Goal: Task Accomplishment & Management: Complete application form

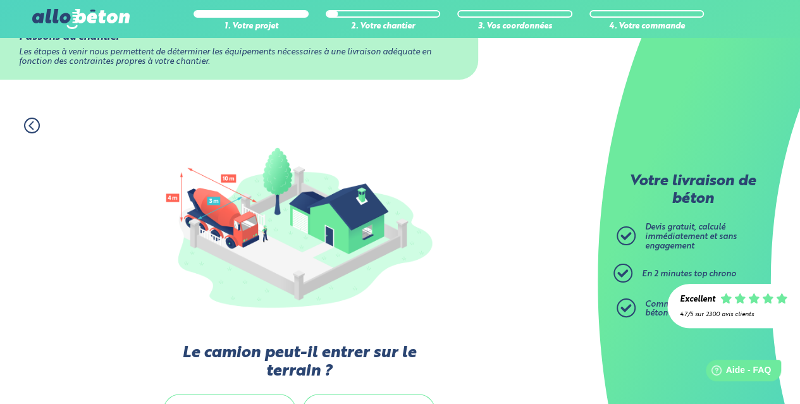
scroll to position [126, 0]
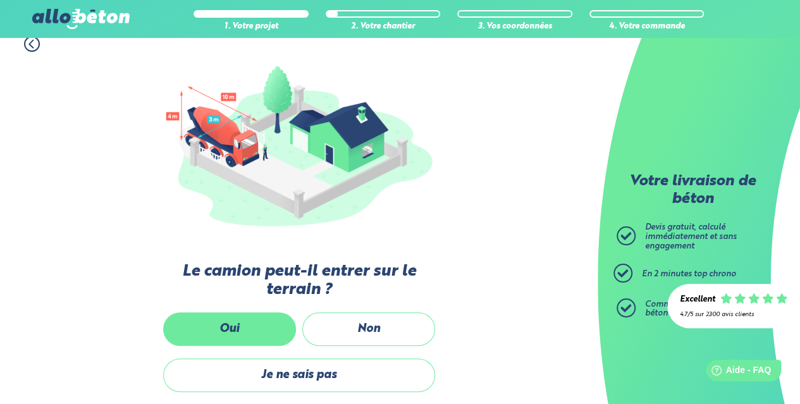
click at [224, 331] on label "Oui" at bounding box center [229, 329] width 133 height 34
click at [0, 0] on input "Oui" at bounding box center [0, 0] width 0 height 0
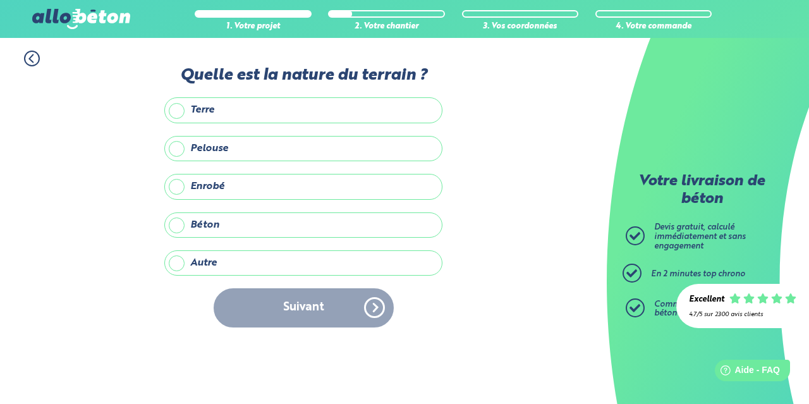
click at [176, 264] on label "Autre" at bounding box center [303, 262] width 278 height 25
click at [0, 0] on input "Autre" at bounding box center [0, 0] width 0 height 0
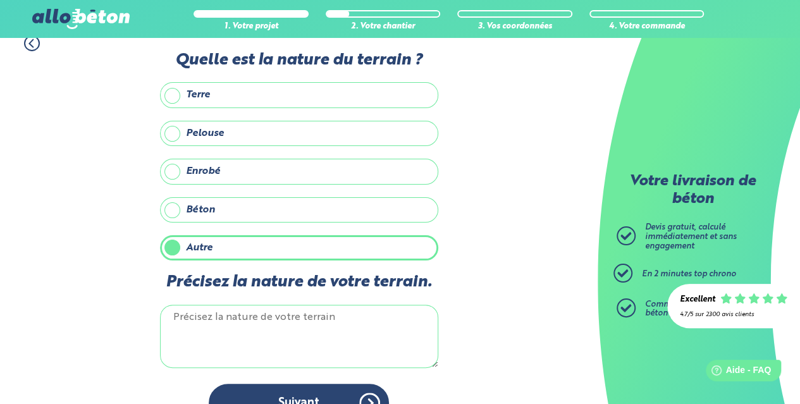
scroll to position [42, 0]
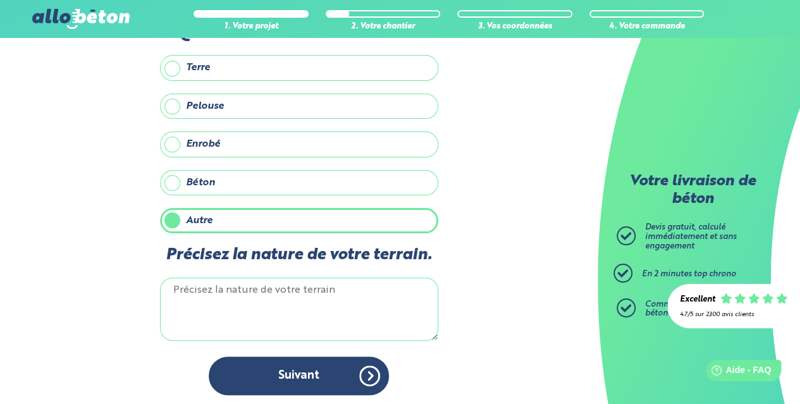
click at [175, 281] on textarea "Précisez la nature de votre terrain." at bounding box center [299, 309] width 278 height 63
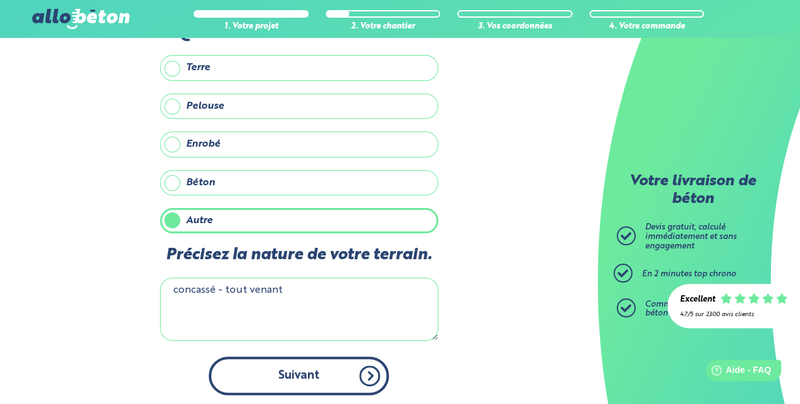
type textarea "concassé - tout venant"
click at [274, 378] on button "Suivant" at bounding box center [299, 376] width 180 height 39
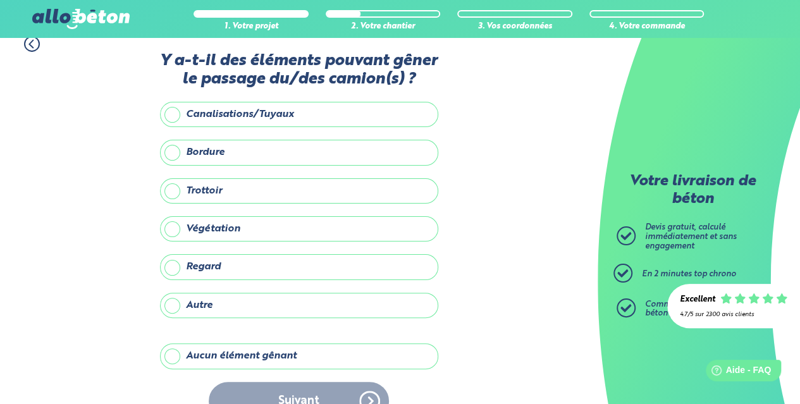
scroll to position [40, 0]
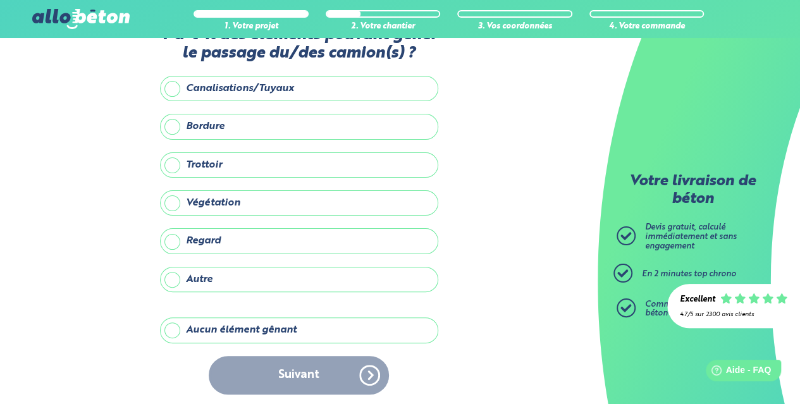
click at [171, 320] on label "Aucun élément gênant" at bounding box center [299, 329] width 278 height 25
click at [0, 0] on input "Aucun élément gênant" at bounding box center [0, 0] width 0 height 0
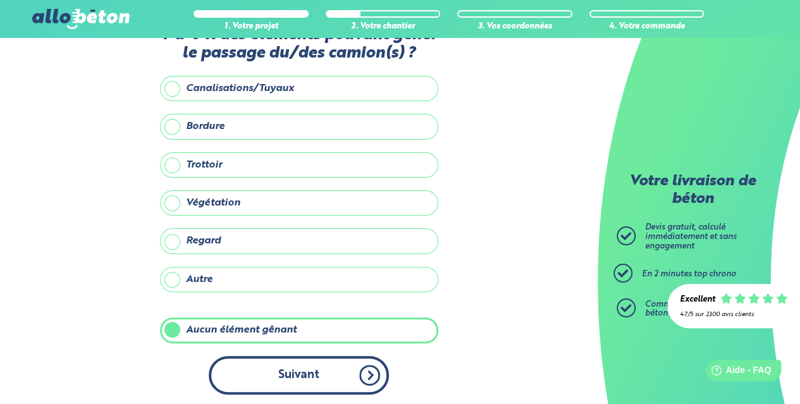
click at [330, 386] on button "Suivant" at bounding box center [299, 375] width 180 height 39
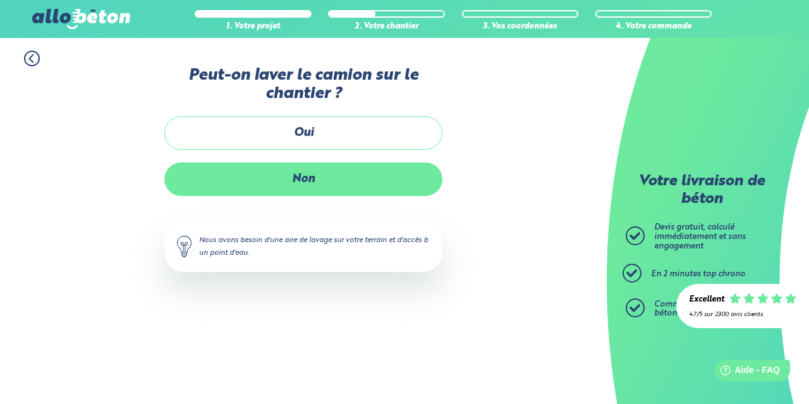
click at [327, 172] on label "Non" at bounding box center [303, 179] width 278 height 34
click at [0, 0] on input "Non" at bounding box center [0, 0] width 0 height 0
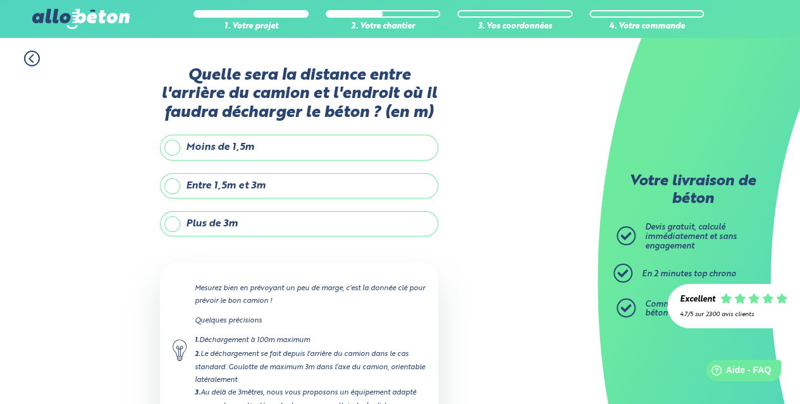
click at [170, 150] on label "Moins de 1,5m" at bounding box center [299, 147] width 278 height 25
click at [0, 0] on input "Moins de 1,5m" at bounding box center [0, 0] width 0 height 0
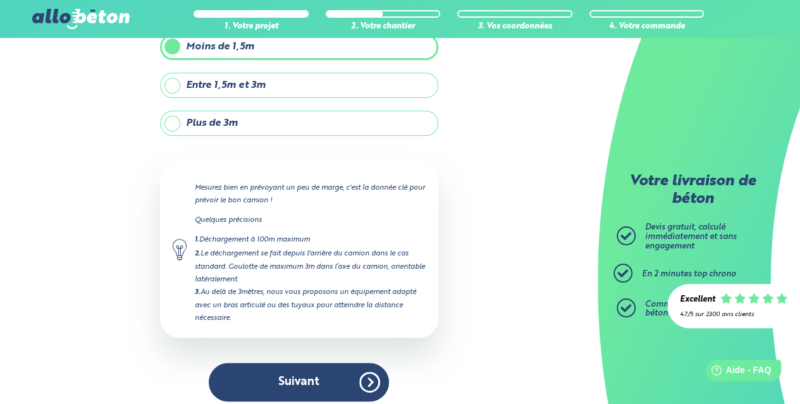
scroll to position [107, 0]
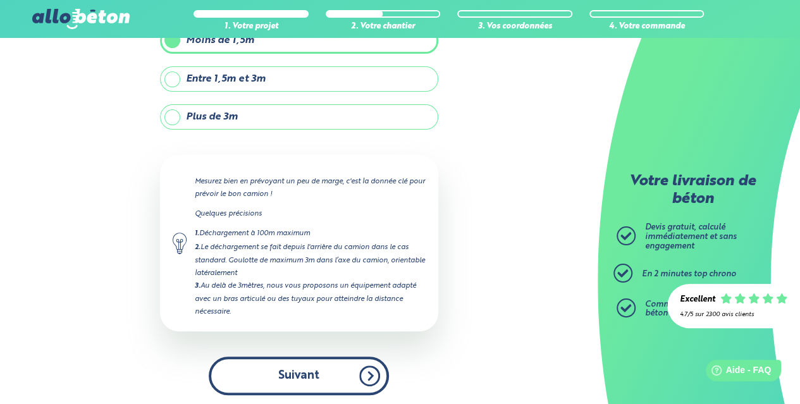
click at [262, 362] on button "Suivant" at bounding box center [299, 376] width 180 height 39
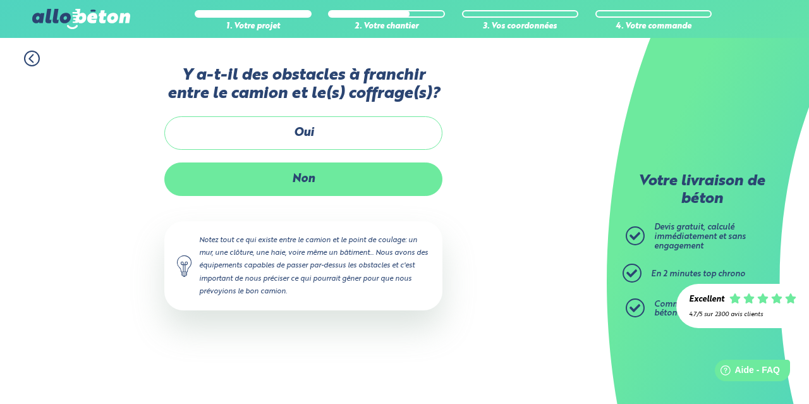
click at [248, 173] on label "Non" at bounding box center [303, 179] width 278 height 34
click at [0, 0] on input "Non" at bounding box center [0, 0] width 0 height 0
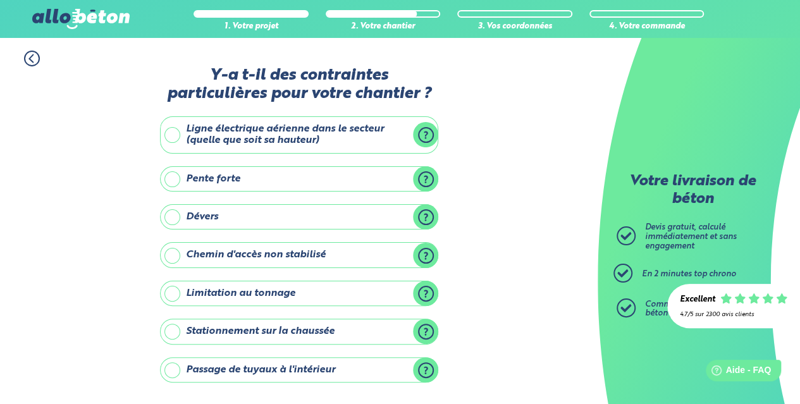
click at [169, 136] on label "Ligne électrique aérienne dans le secteur (quelle que soit sa hauteur)" at bounding box center [299, 134] width 278 height 37
click at [0, 0] on input "Ligne électrique aérienne dans le secteur (quelle que soit sa hauteur)" at bounding box center [0, 0] width 0 height 0
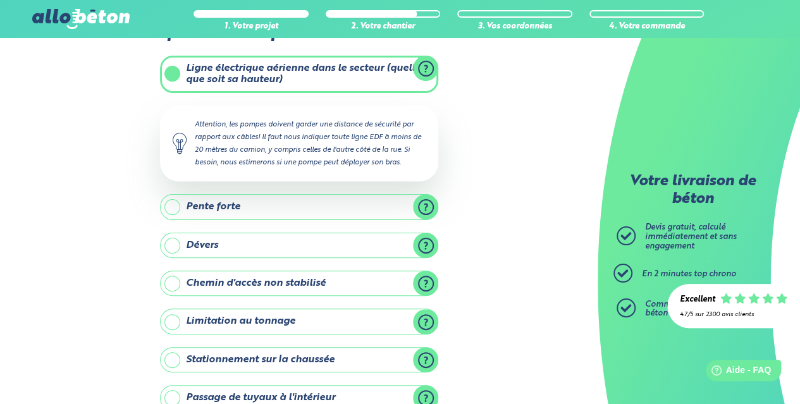
scroll to position [63, 0]
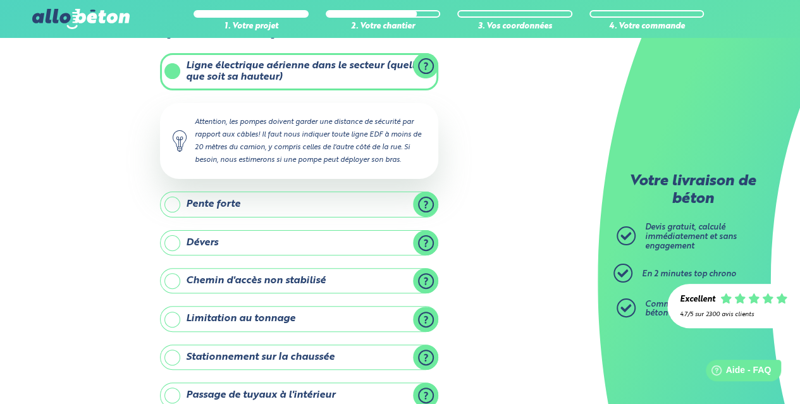
click at [169, 277] on label "Chemin d'accès non stabilisé" at bounding box center [299, 280] width 278 height 25
click at [0, 0] on input "Chemin d'accès non stabilisé" at bounding box center [0, 0] width 0 height 0
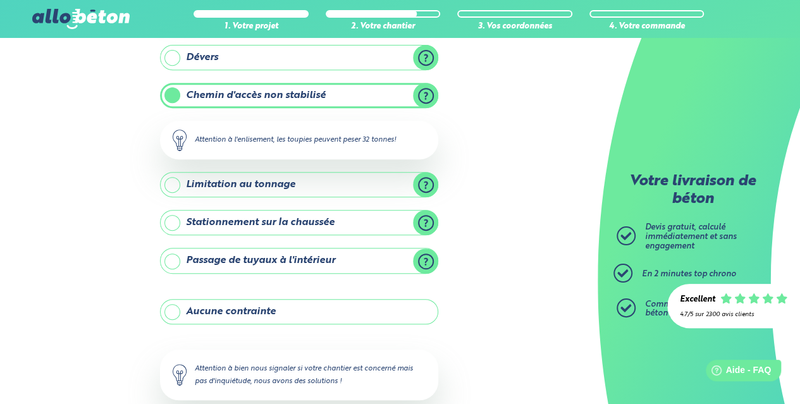
scroll to position [253, 0]
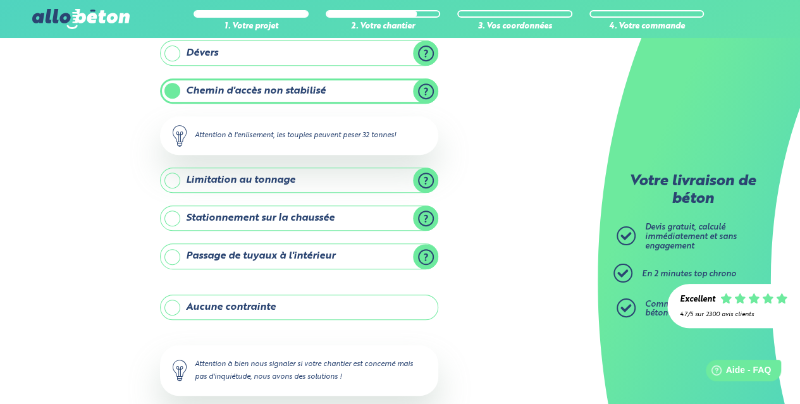
click at [171, 176] on label "Limitation au tonnage" at bounding box center [299, 180] width 278 height 25
click at [0, 0] on input "Limitation au tonnage" at bounding box center [0, 0] width 0 height 0
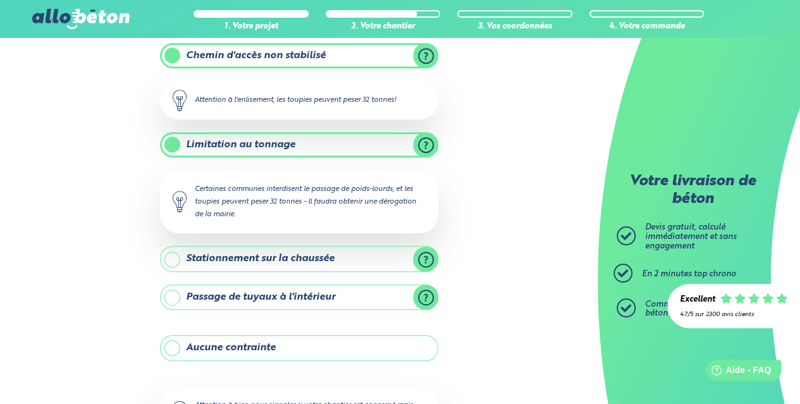
scroll to position [316, 0]
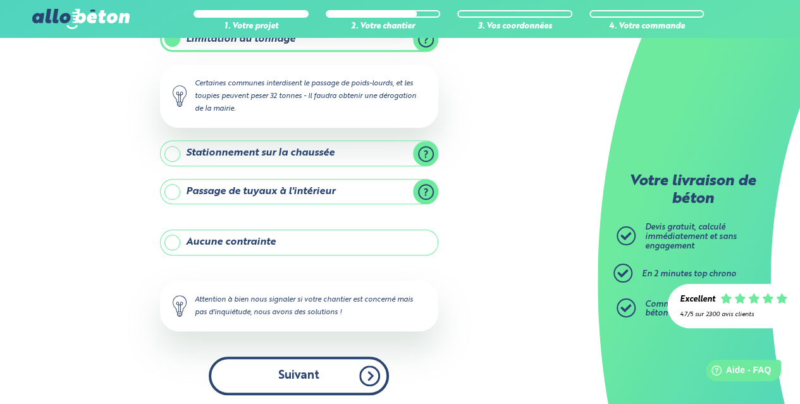
click at [293, 369] on button "Suivant" at bounding box center [299, 376] width 180 height 39
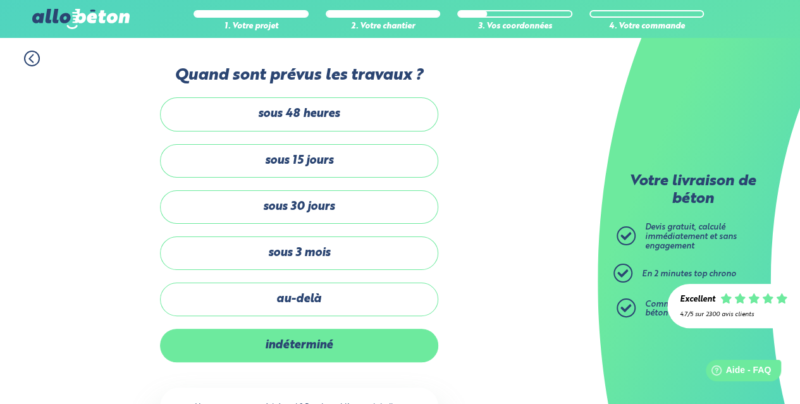
click at [301, 346] on label "indéterminé" at bounding box center [299, 346] width 278 height 34
click at [0, 0] on input "indéterminé" at bounding box center [0, 0] width 0 height 0
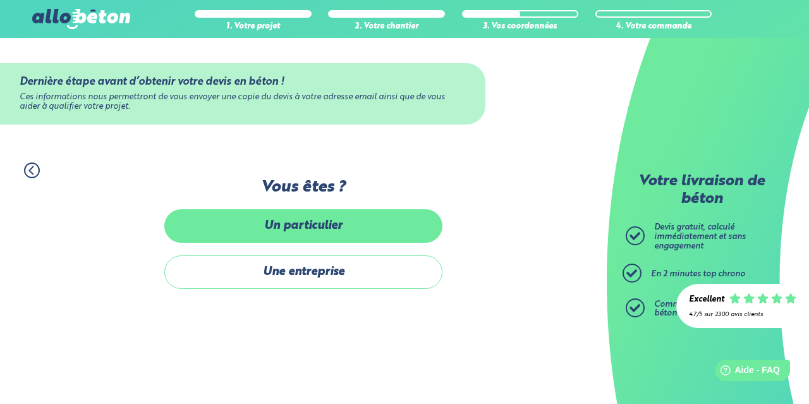
click at [243, 235] on label "Un particulier" at bounding box center [303, 226] width 278 height 34
click at [0, 0] on input "Un particulier" at bounding box center [0, 0] width 0 height 0
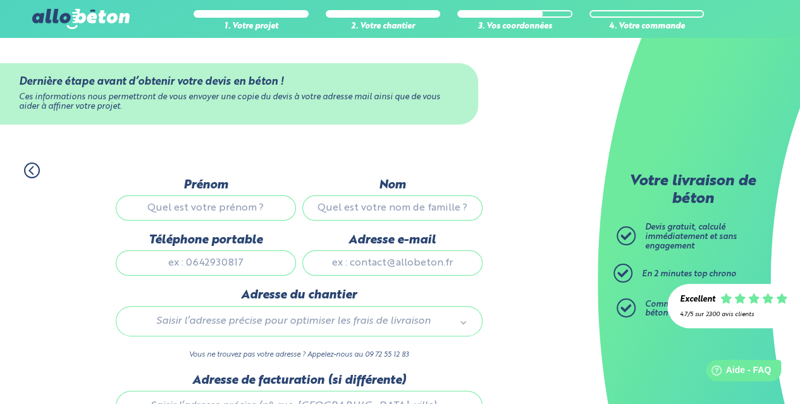
click at [204, 209] on input "Prénom" at bounding box center [206, 207] width 180 height 25
click at [150, 205] on input "Prénom" at bounding box center [206, 207] width 180 height 25
type input "[GEOGRAPHIC_DATA]"
drag, startPoint x: 359, startPoint y: 202, endPoint x: 368, endPoint y: 197, distance: 9.9
click at [359, 201] on input "Nom" at bounding box center [392, 207] width 180 height 25
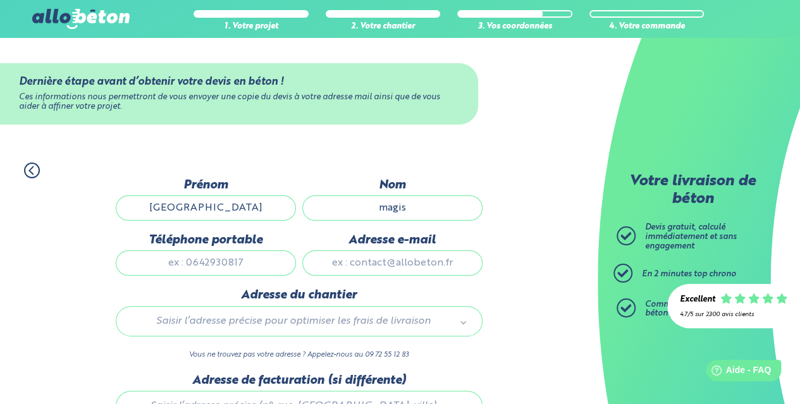
type input "magis"
click at [222, 255] on input "Téléphone portable" at bounding box center [206, 262] width 180 height 25
drag, startPoint x: 257, startPoint y: 266, endPoint x: 126, endPoint y: 242, distance: 133.0
click at [126, 242] on div "Téléphone portable" at bounding box center [206, 260] width 187 height 55
type input "à"
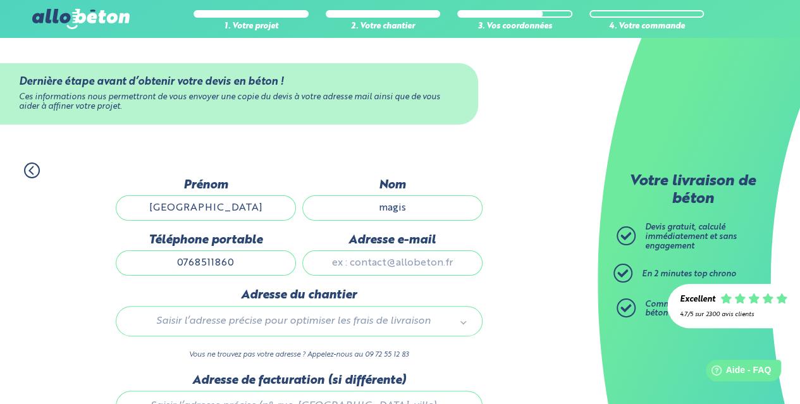
type input "0768511860"
click at [346, 254] on input "Adresse e-mail" at bounding box center [392, 262] width 180 height 25
click at [341, 256] on input "Adresse e-mail" at bounding box center [392, 262] width 180 height 25
type input "M"
type input "[EMAIL_ADDRESS][DOMAIN_NAME]"
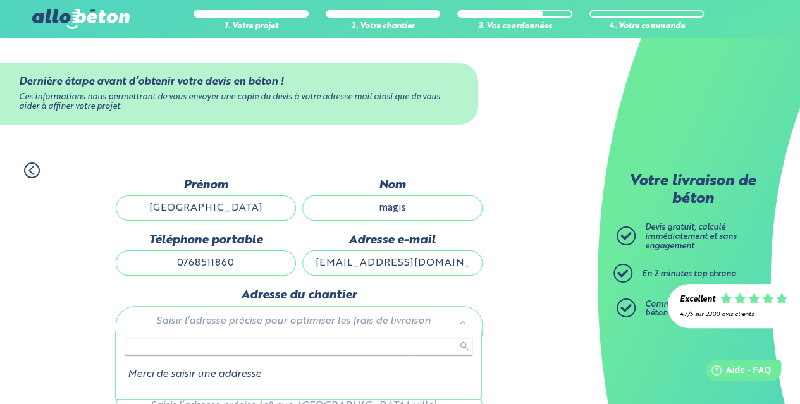
type input "h"
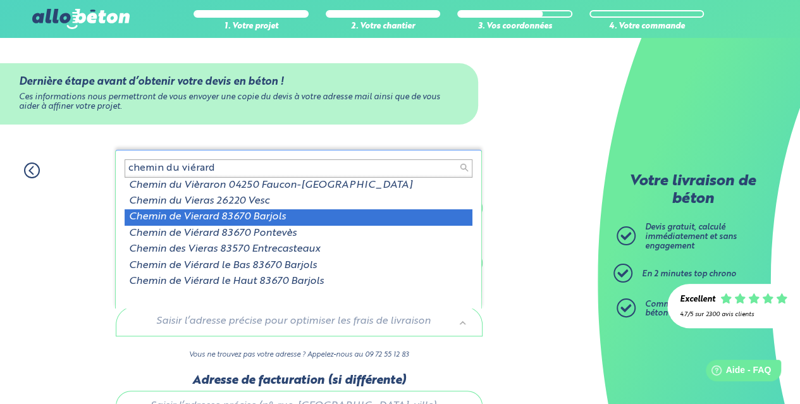
type input "chemin du viérard"
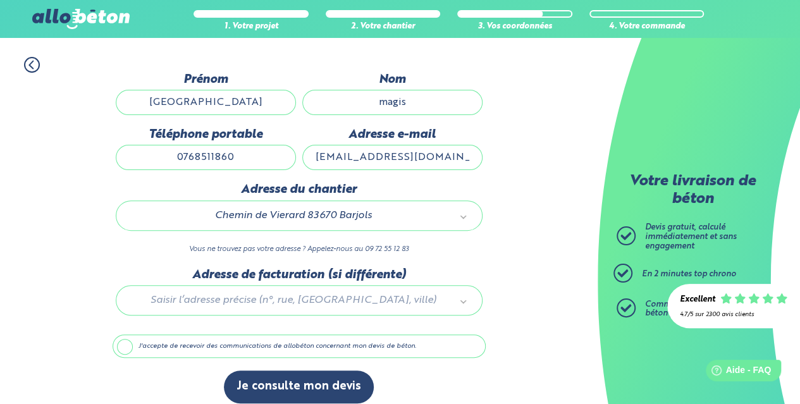
scroll to position [115, 0]
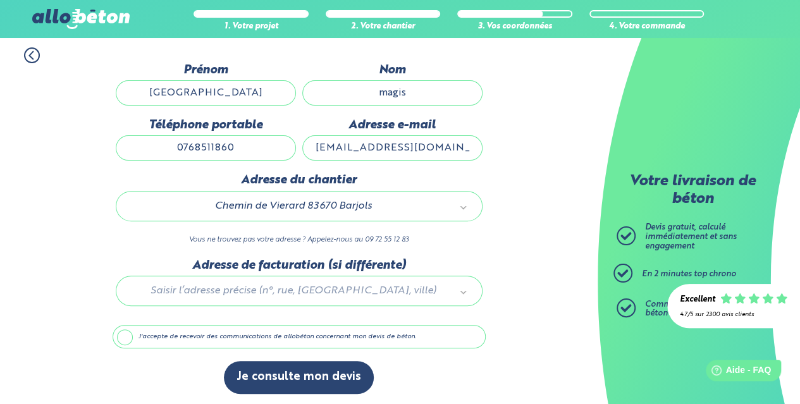
click at [130, 336] on label "J'accepte de recevoir des communications de allobéton concernant mon devis de b…" at bounding box center [299, 337] width 373 height 24
click at [0, 0] on input "J'accepte de recevoir des communications de allobéton concernant mon devis de b…" at bounding box center [0, 0] width 0 height 0
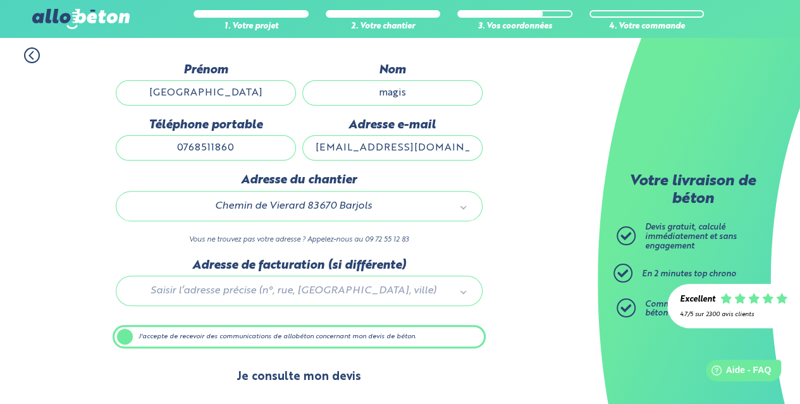
click at [278, 377] on button "Je consulte mon devis" at bounding box center [299, 377] width 150 height 32
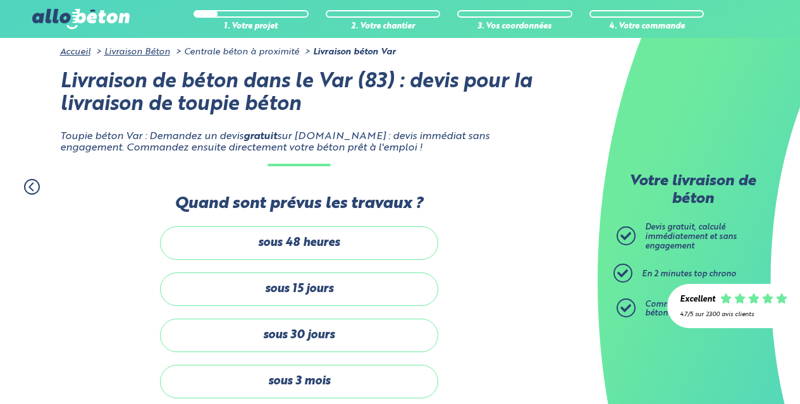
scroll to position [394, 0]
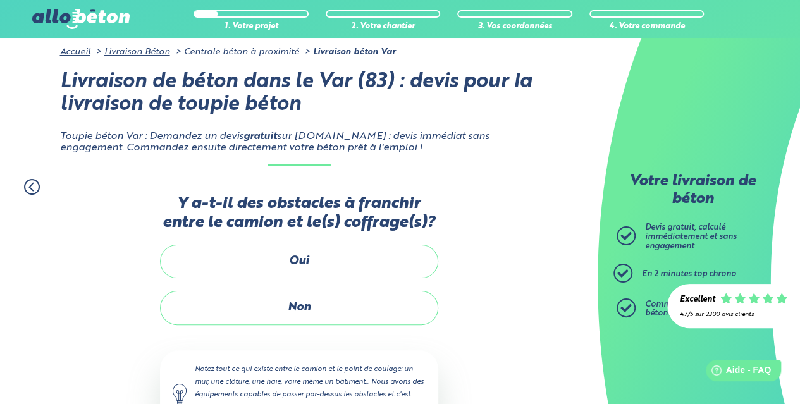
scroll to position [107, 0]
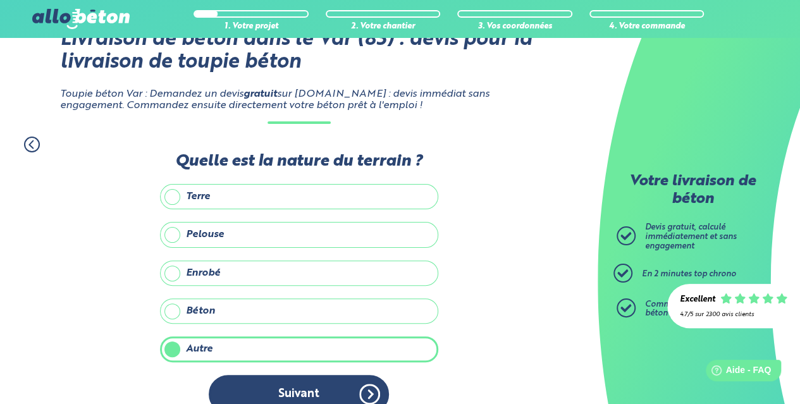
scroll to position [126, 0]
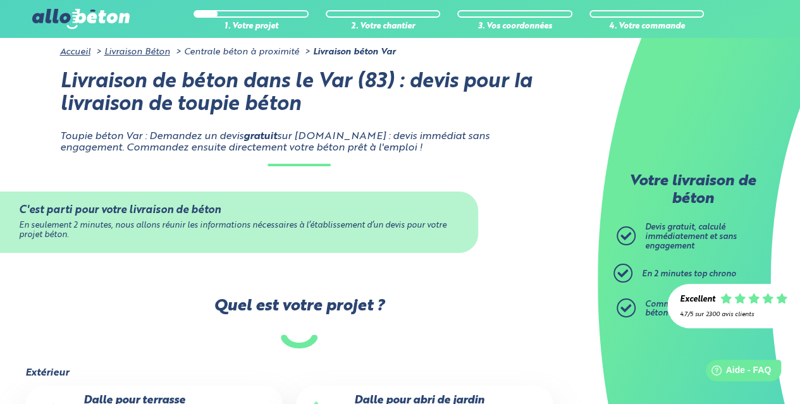
scroll to position [126, 0]
